Goal: Book appointment/travel/reservation

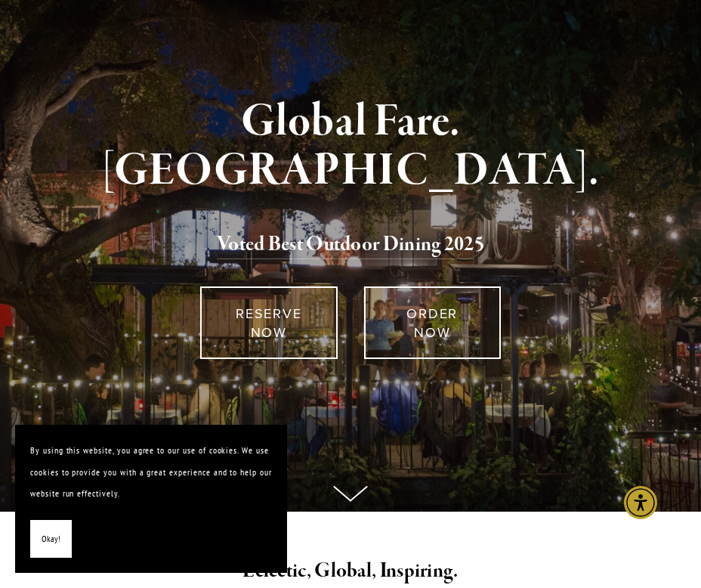
scroll to position [110, 0]
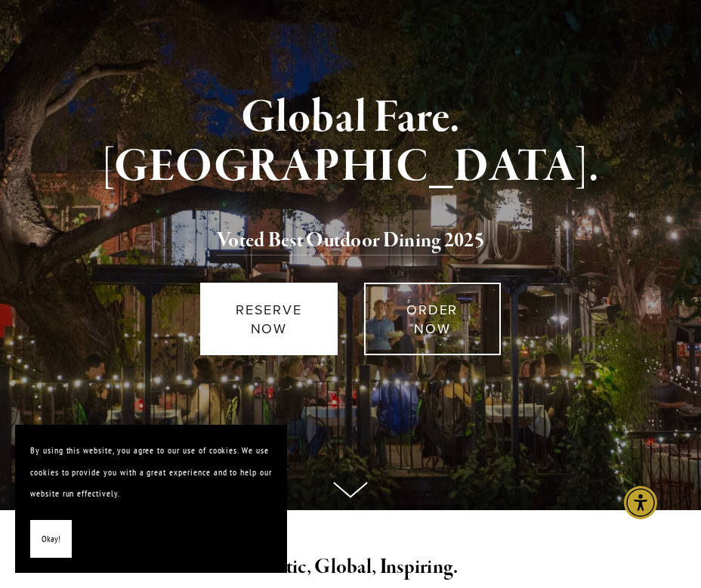
click at [288, 347] on link "RESERVE NOW" at bounding box center [268, 318] width 137 height 73
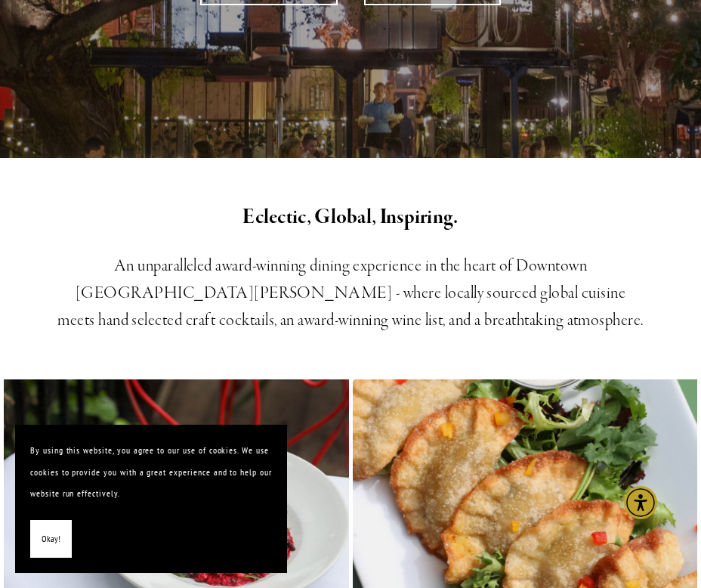
scroll to position [463, 0]
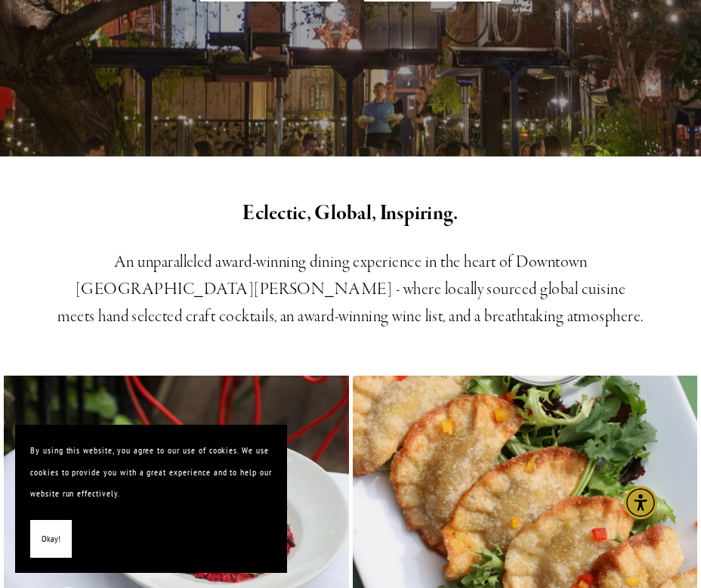
click at [46, 545] on span "Okay!" at bounding box center [51, 539] width 19 height 22
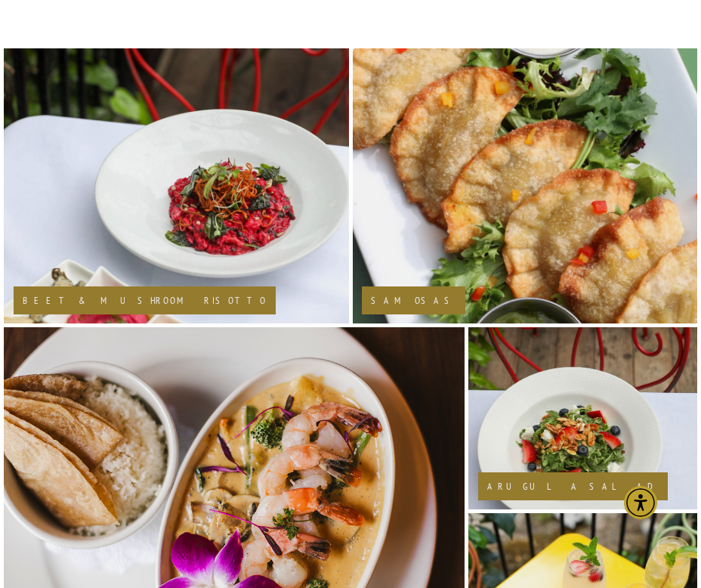
scroll to position [0, 0]
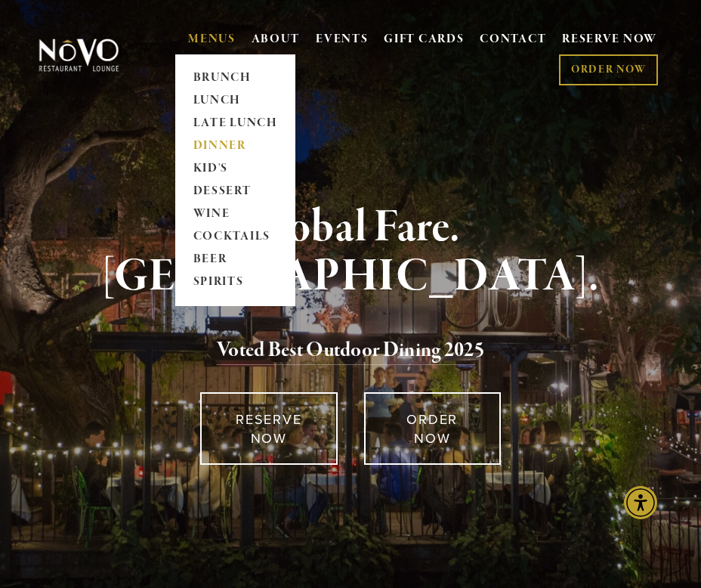
click at [223, 147] on link "DINNER" at bounding box center [235, 145] width 94 height 23
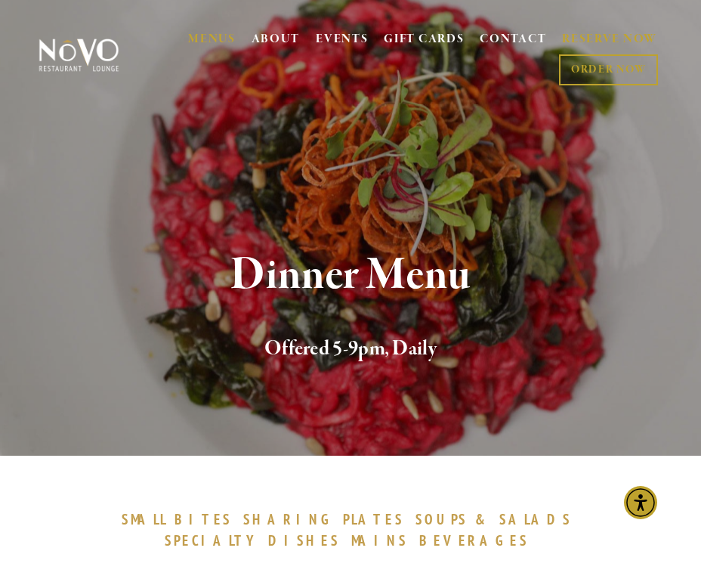
click at [569, 42] on link "RESERVE NOW" at bounding box center [609, 40] width 95 height 29
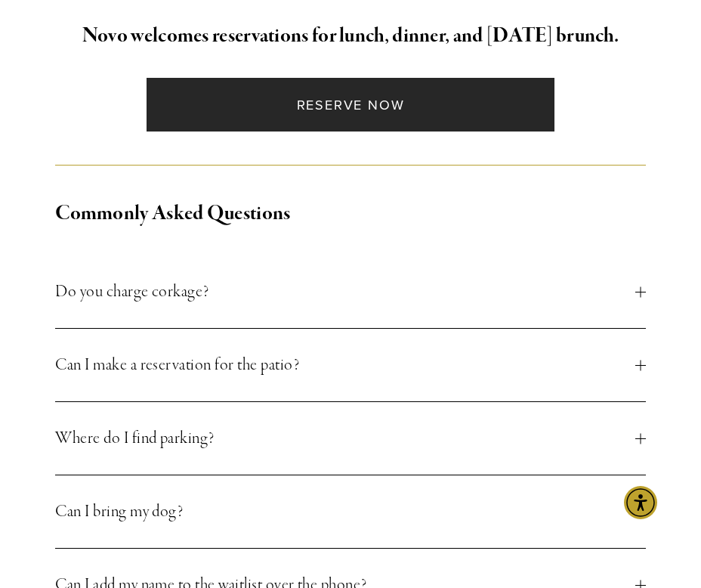
scroll to position [424, 0]
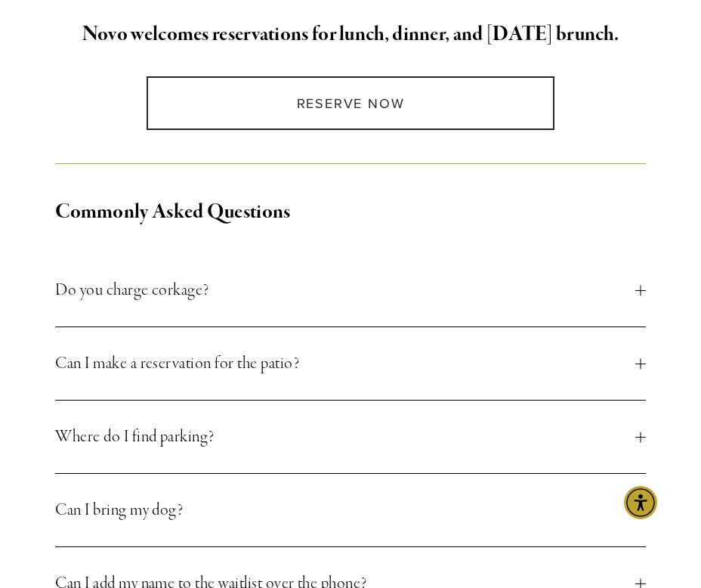
click at [392, 370] on span "Can I make a reservation for the patio?" at bounding box center [344, 363] width 579 height 27
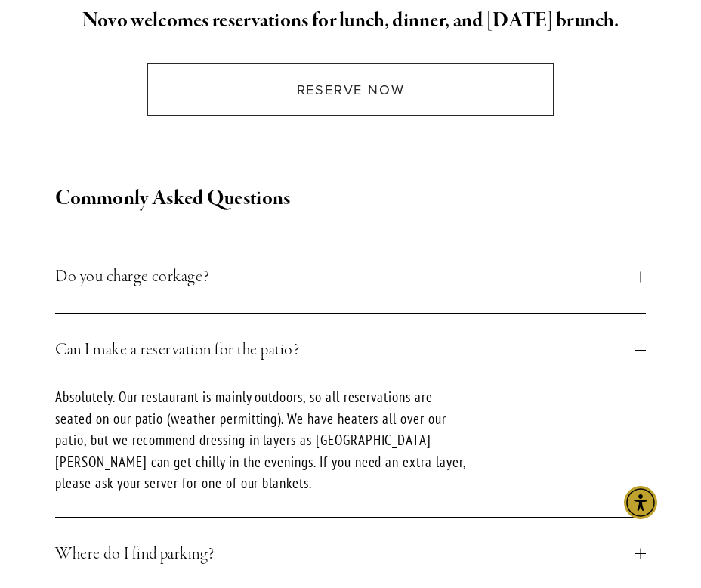
scroll to position [440, 0]
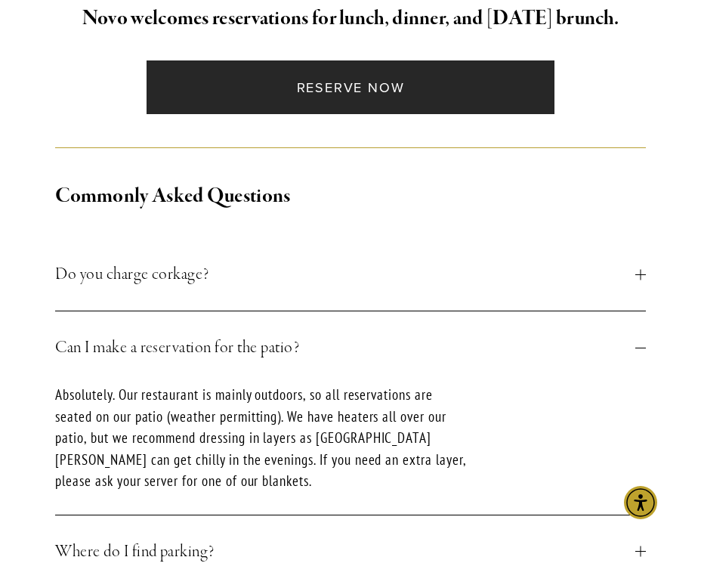
click at [440, 89] on link "Reserve Now" at bounding box center [351, 87] width 409 height 54
